Goal: Task Accomplishment & Management: Use online tool/utility

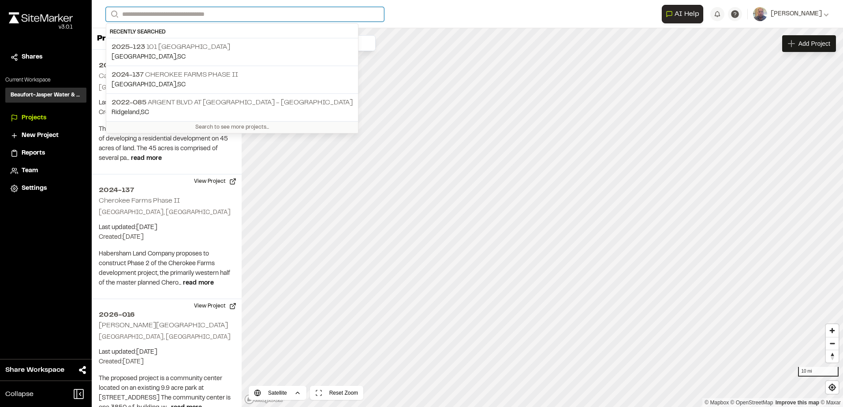
click at [186, 15] on input "Search" at bounding box center [245, 14] width 278 height 15
click at [195, 45] on p "[PHONE_NUMBER] [GEOGRAPHIC_DATA]" at bounding box center [232, 47] width 241 height 11
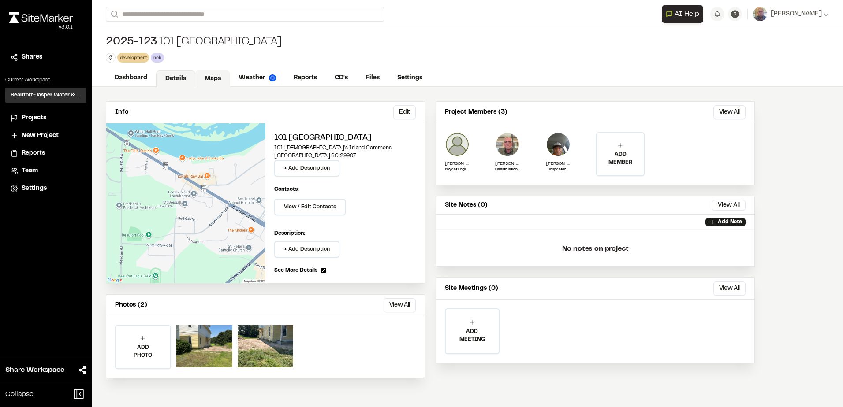
click at [213, 79] on link "Maps" at bounding box center [212, 79] width 35 height 17
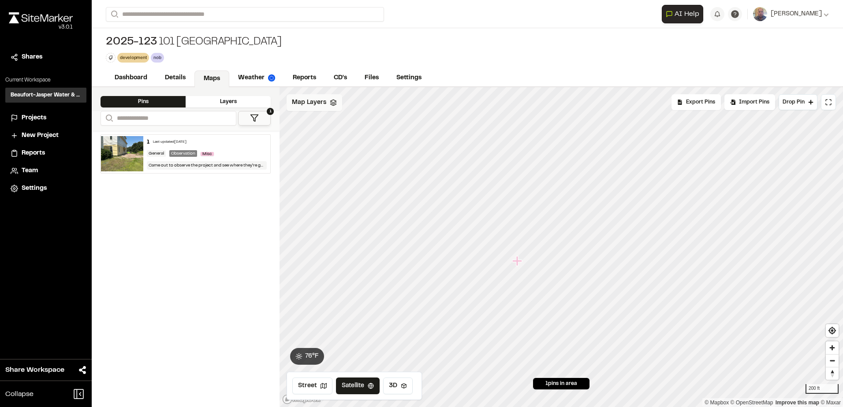
click at [330, 108] on div "Map Layers" at bounding box center [315, 102] width 56 height 17
click at [337, 127] on div "All Layers" at bounding box center [328, 122] width 83 height 17
click at [342, 104] on html "Close sidebar v 3.0.1 Shares Current Workspace Beaufort-Jasper Water & Sewer Au…" at bounding box center [421, 203] width 843 height 407
click at [324, 124] on link "Add Layer" at bounding box center [320, 121] width 66 height 15
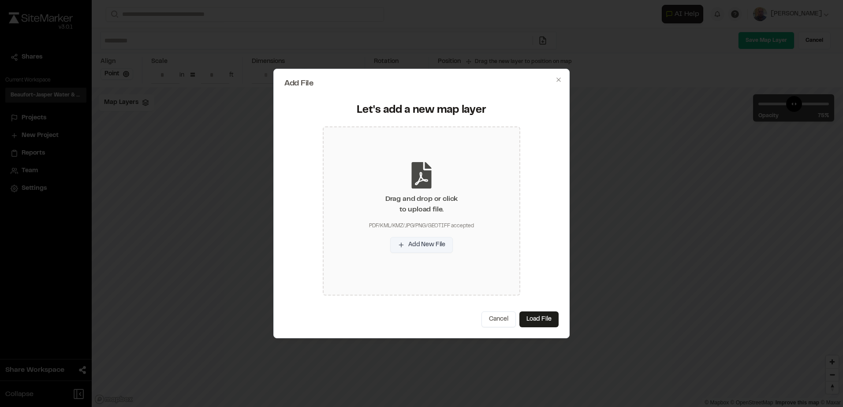
click at [410, 248] on button "Add New File" at bounding box center [421, 245] width 63 height 16
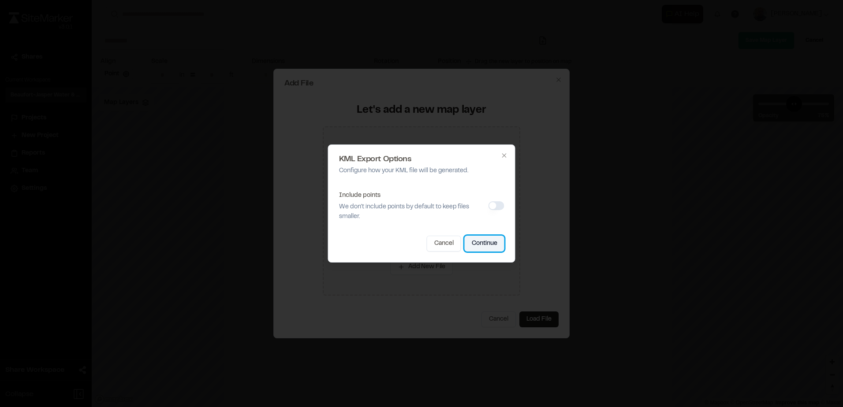
click at [481, 243] on button "Continue" at bounding box center [485, 244] width 40 height 16
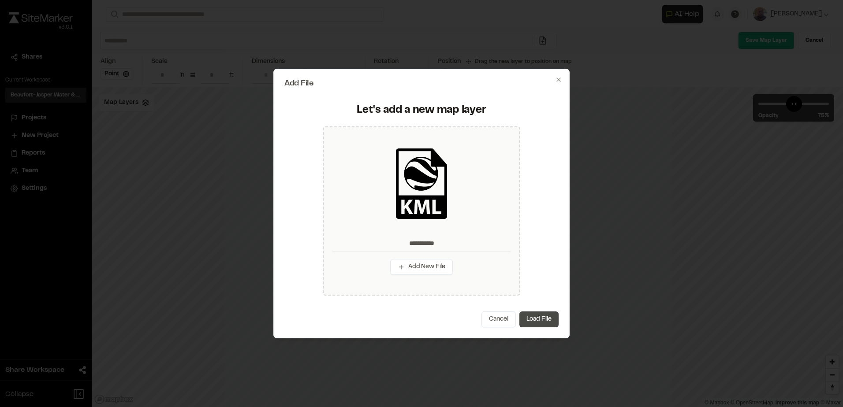
click at [532, 319] on button "Load File" at bounding box center [538, 320] width 39 height 16
type input "**********"
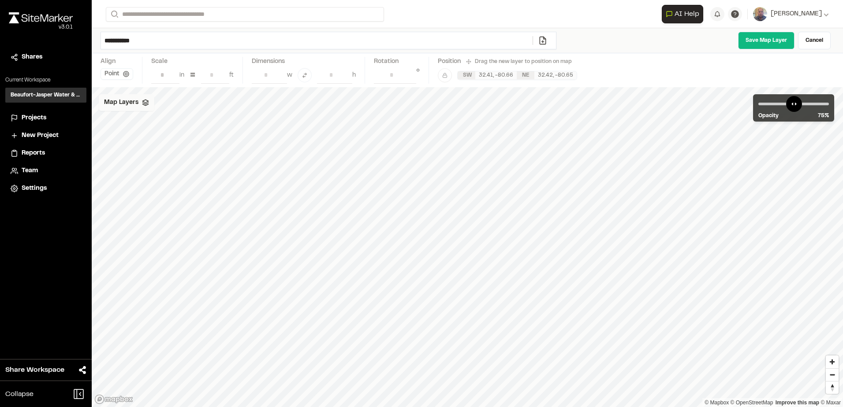
click at [135, 102] on span "Map Layers" at bounding box center [121, 103] width 34 height 10
click at [746, 46] on link "Save Map Layer" at bounding box center [766, 41] width 56 height 18
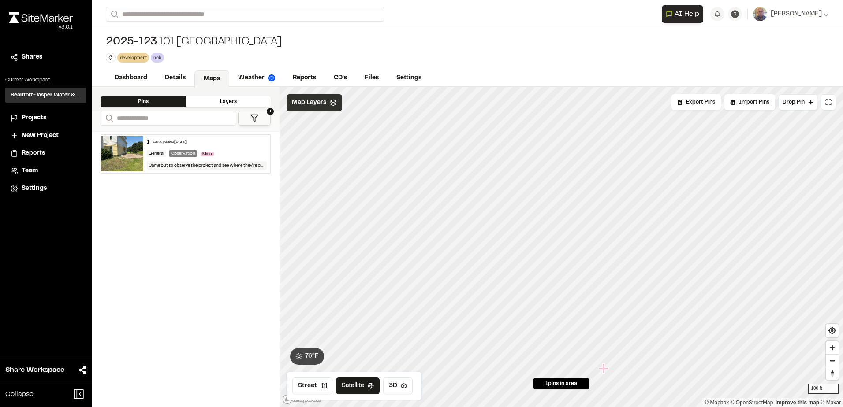
click at [323, 104] on span "Map Layers" at bounding box center [309, 103] width 34 height 10
click at [384, 104] on html "Close sidebar v 3.0.1 Shares Current Workspace Beaufort-Jasper Water & Sewer Au…" at bounding box center [421, 203] width 843 height 407
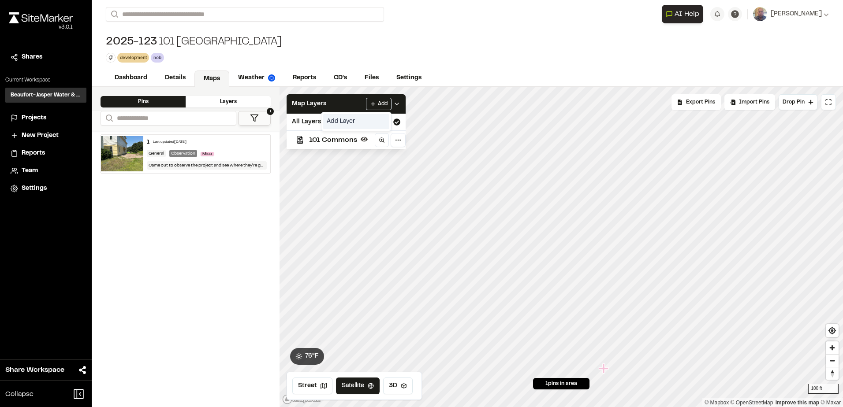
click at [356, 124] on link "Add Layer" at bounding box center [356, 121] width 66 height 15
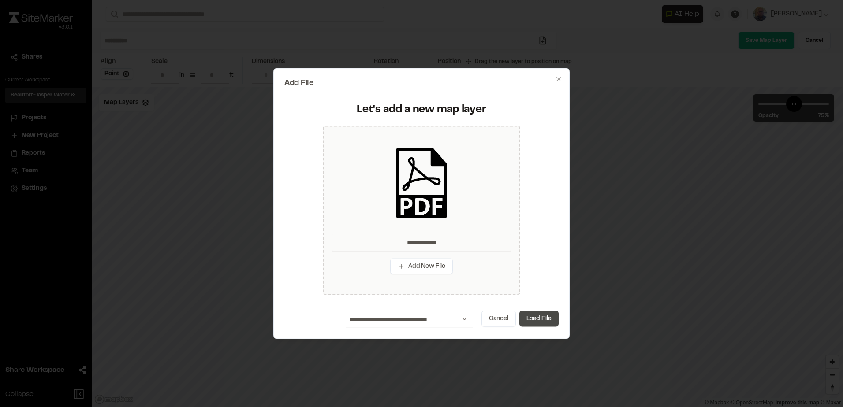
click at [544, 318] on button "Load File" at bounding box center [538, 319] width 39 height 16
type input "**********"
type input "****"
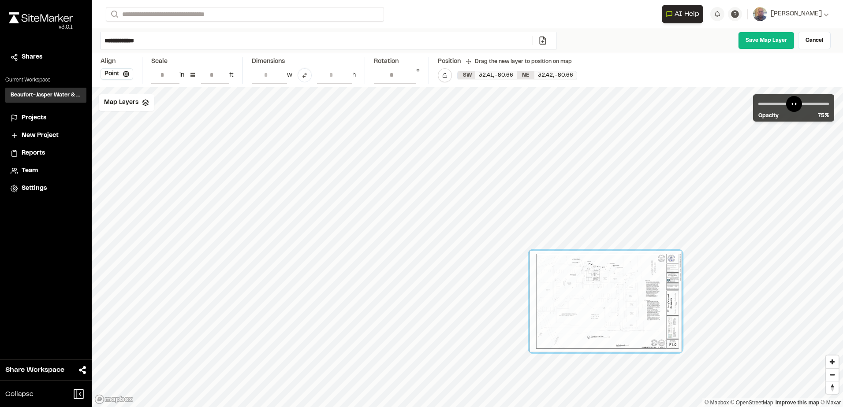
drag, startPoint x: 493, startPoint y: 253, endPoint x: 658, endPoint y: 299, distance: 171.0
click at [658, 299] on div at bounding box center [605, 301] width 152 height 101
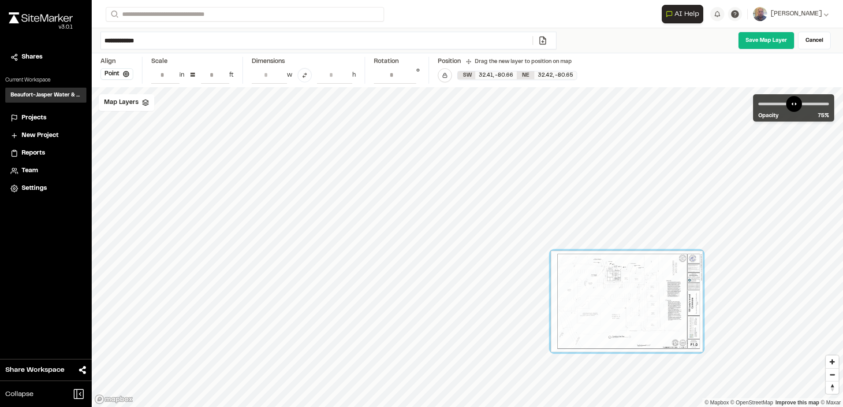
click at [675, 301] on div at bounding box center [627, 301] width 152 height 101
click at [141, 111] on div "Map Layers" at bounding box center [127, 102] width 56 height 17
click at [176, 138] on icon at bounding box center [176, 140] width 7 height 6
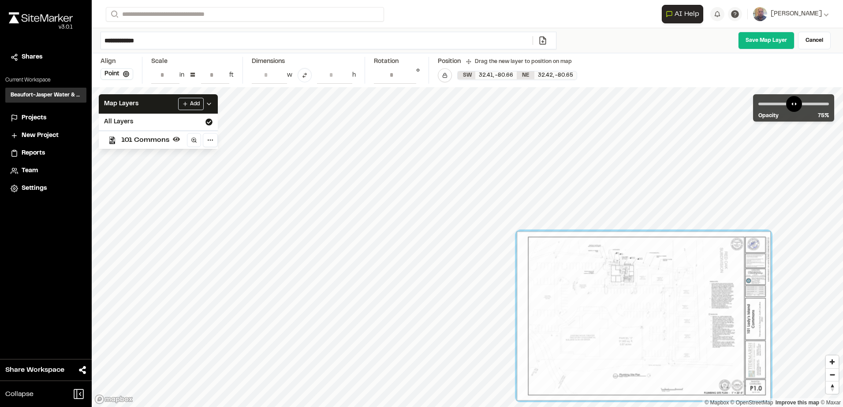
drag, startPoint x: 595, startPoint y: 322, endPoint x: 609, endPoint y: 321, distance: 14.7
click at [612, 321] on div at bounding box center [644, 315] width 254 height 169
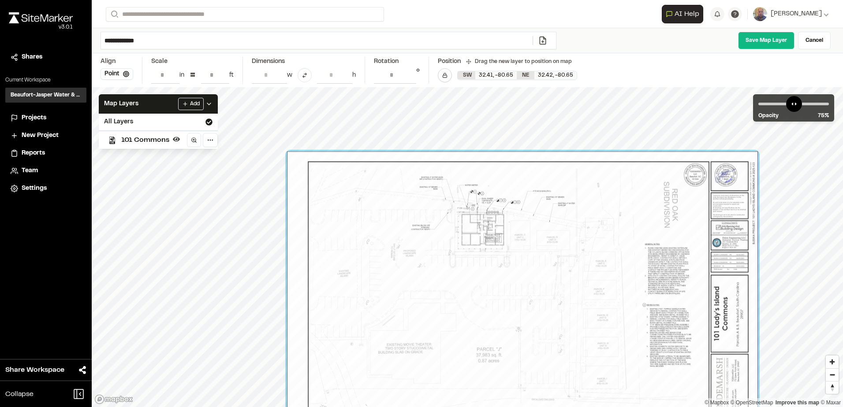
drag, startPoint x: 517, startPoint y: 222, endPoint x: 490, endPoint y: 284, distance: 67.6
click at [490, 284] on div at bounding box center [522, 309] width 471 height 314
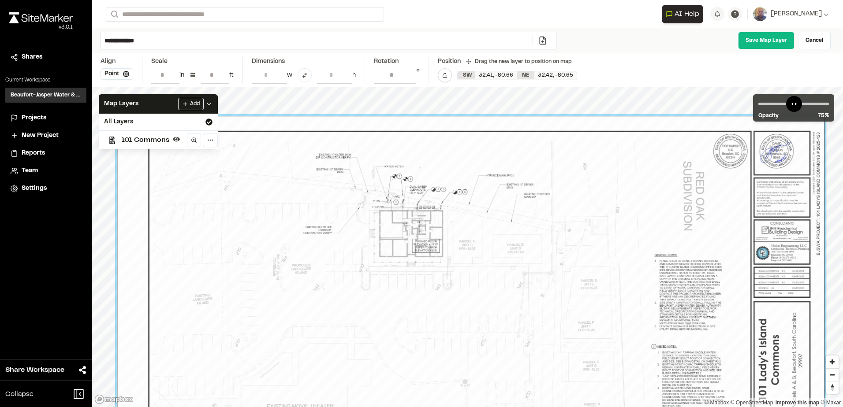
drag, startPoint x: 578, startPoint y: 279, endPoint x: 299, endPoint y: 256, distance: 279.5
click at [299, 256] on div at bounding box center [471, 352] width 708 height 472
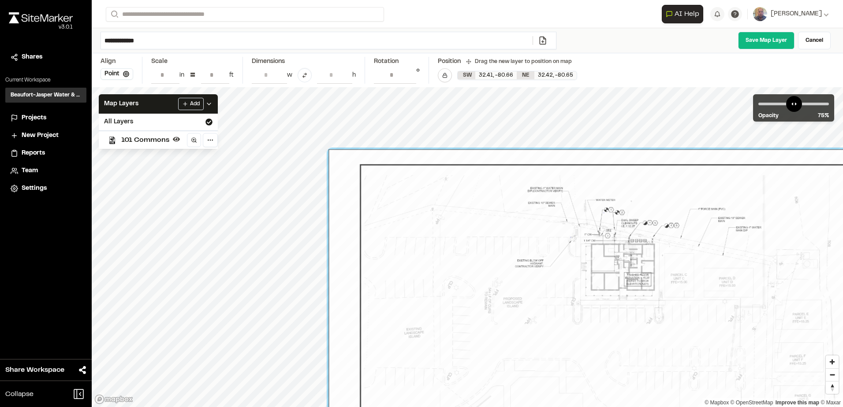
drag, startPoint x: 449, startPoint y: 119, endPoint x: 748, endPoint y: 198, distance: 309.1
click at [748, 198] on div at bounding box center [682, 385] width 708 height 472
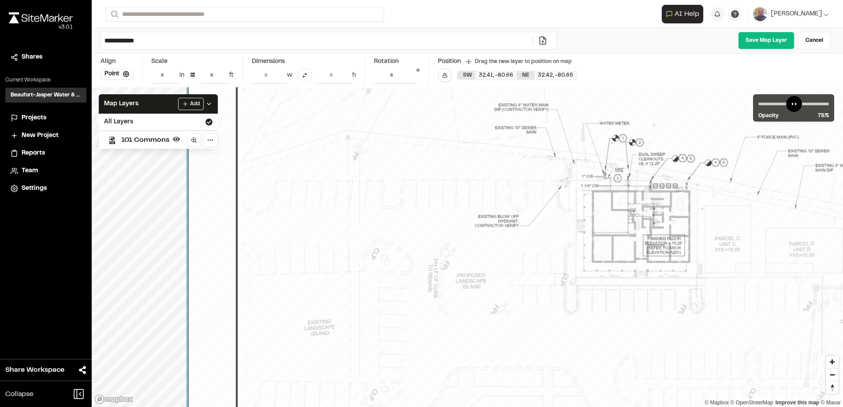
drag, startPoint x: 783, startPoint y: 343, endPoint x: 211, endPoint y: 149, distance: 604.0
click at [211, 149] on div at bounding box center [733, 408] width 1090 height 727
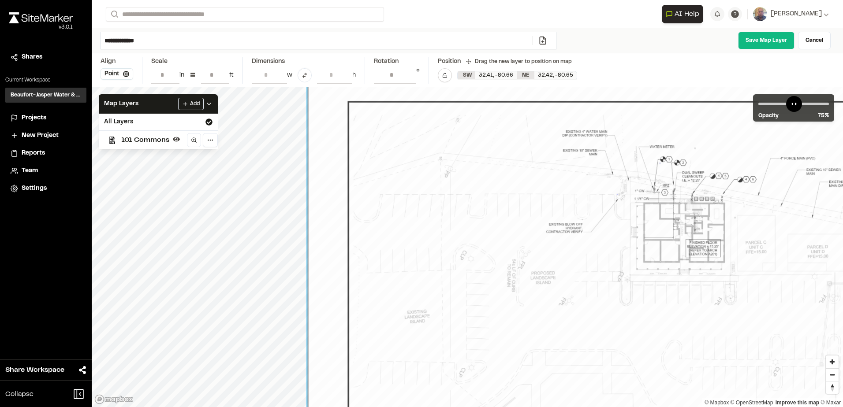
drag, startPoint x: 758, startPoint y: 313, endPoint x: 830, endPoint y: 310, distance: 72.4
click at [830, 310] on div at bounding box center [761, 384] width 906 height 604
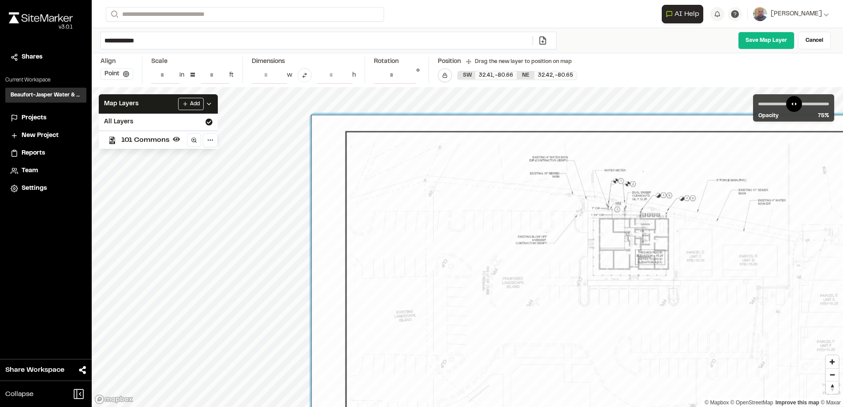
click at [116, 76] on button "Point" at bounding box center [117, 73] width 33 height 11
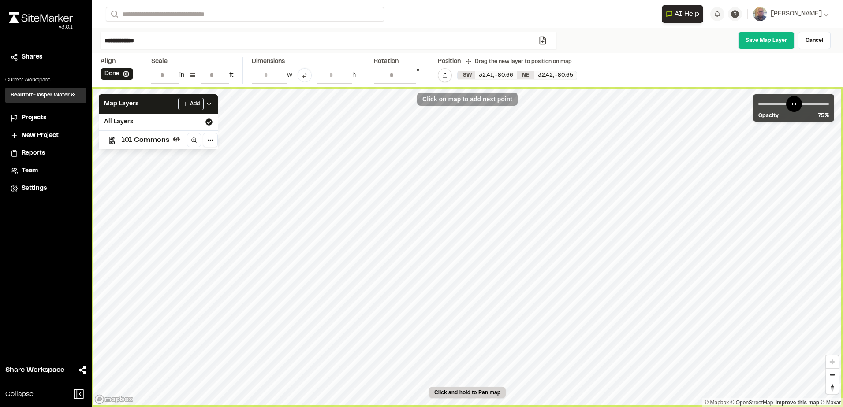
type input "**********"
click at [779, 36] on link "Save Map Layer" at bounding box center [766, 41] width 56 height 18
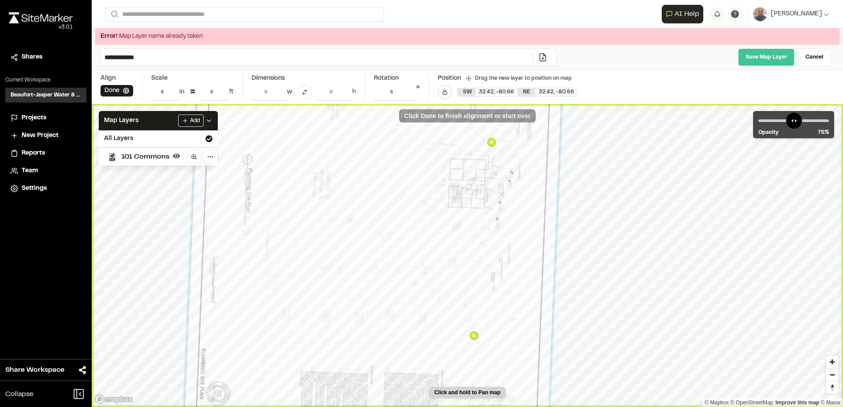
click at [750, 59] on link "Save Map Layer" at bounding box center [766, 57] width 56 height 18
click at [213, 151] on html "Close sidebar v 3.0.1 Shares Current Workspace Beaufort-Jasper Water & Sewer Au…" at bounding box center [421, 203] width 843 height 407
click at [213, 152] on html "Close sidebar v 3.0.1 Shares Current Workspace Beaufort-Jasper Water & Sewer Au…" at bounding box center [421, 203] width 843 height 407
click at [431, 51] on input "**********" at bounding box center [317, 57] width 432 height 17
type input "**********"
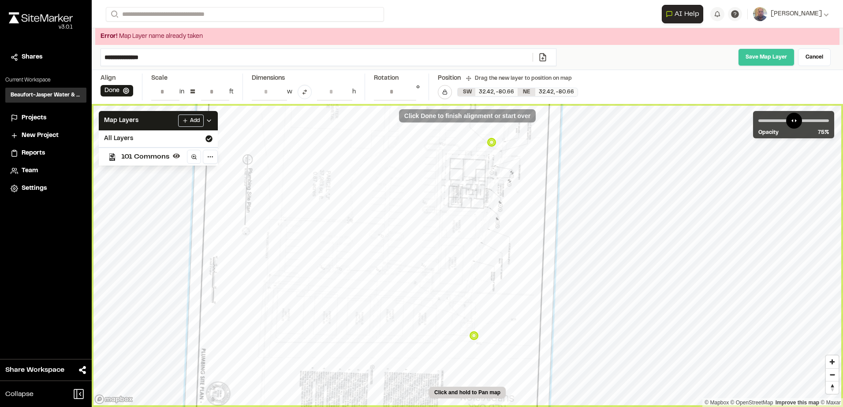
click at [751, 59] on link "Save Map Layer" at bounding box center [766, 57] width 56 height 18
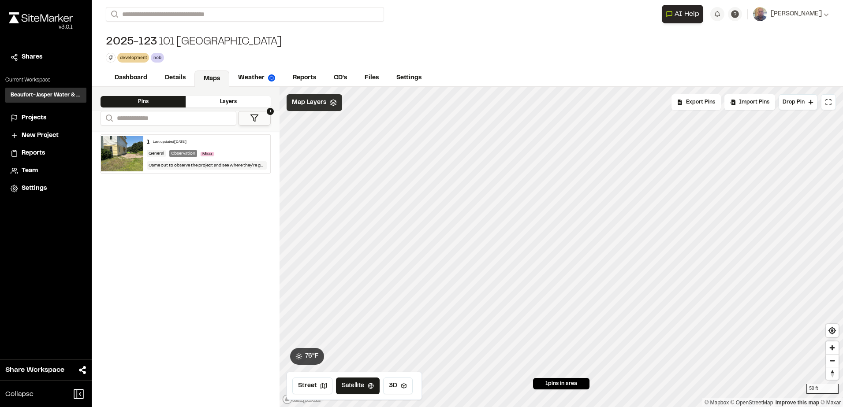
click at [333, 107] on div "Map Layers" at bounding box center [315, 102] width 56 height 17
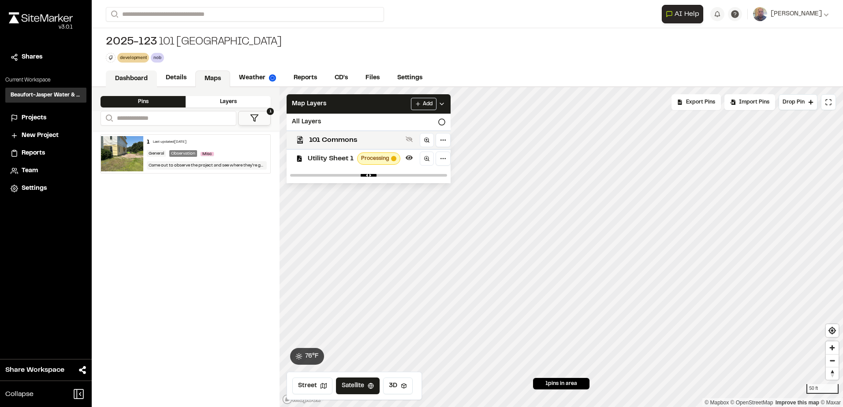
click at [135, 81] on link "Dashboard" at bounding box center [131, 79] width 51 height 17
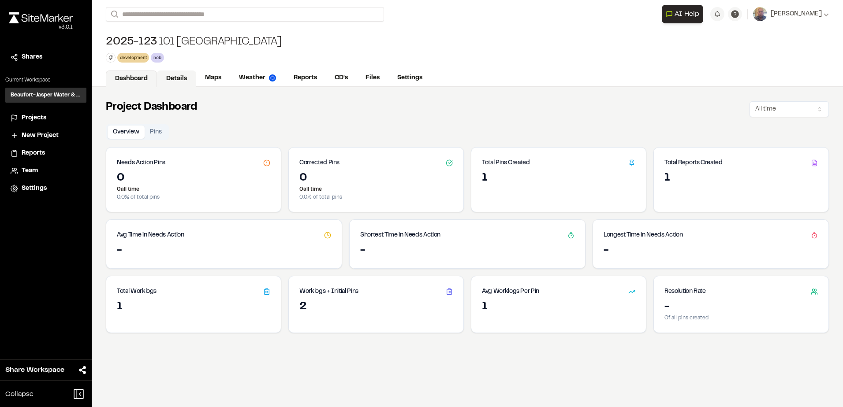
click at [170, 81] on link "Details" at bounding box center [176, 79] width 39 height 17
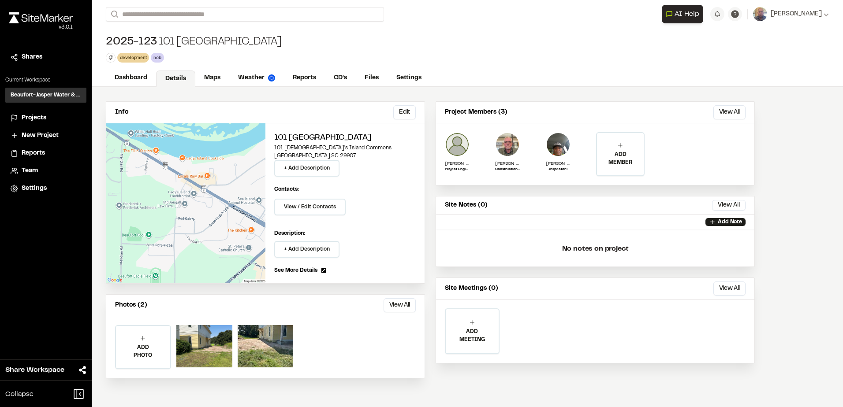
drag, startPoint x: 107, startPoint y: 43, endPoint x: 302, endPoint y: 42, distance: 194.4
click at [282, 42] on div "[PHONE_NUMBER] [GEOGRAPHIC_DATA]" at bounding box center [194, 42] width 176 height 14
copy div "[PHONE_NUMBER] [GEOGRAPHIC_DATA]"
